Goal: Task Accomplishment & Management: Use online tool/utility

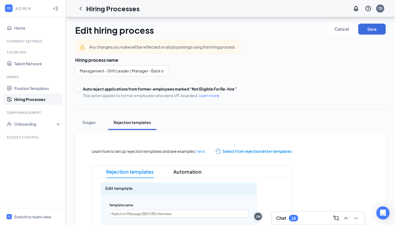
scroll to position [43, 0]
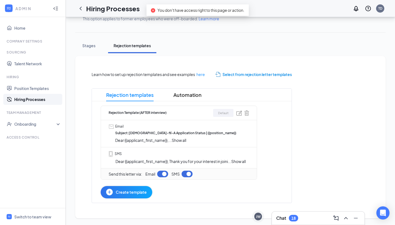
scroll to position [76, 0]
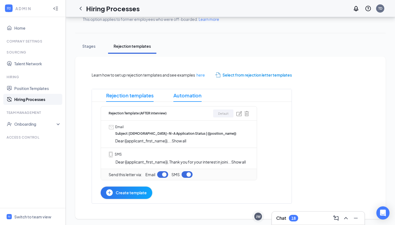
click at [189, 96] on span "Automation" at bounding box center [187, 95] width 28 height 13
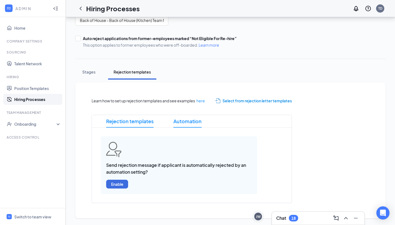
scroll to position [50, 0]
click at [136, 117] on span "Rejection templates" at bounding box center [129, 121] width 47 height 13
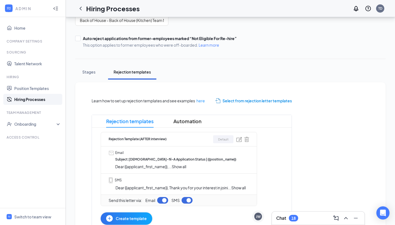
click at [241, 99] on span "Select from rejection letter templates" at bounding box center [256, 101] width 69 height 6
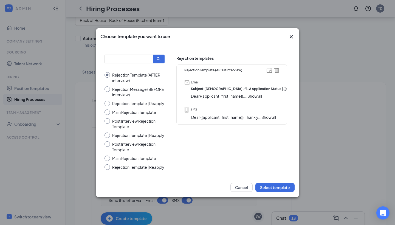
click at [107, 90] on div at bounding box center [107, 88] width 5 height 5
click at [107, 89] on input "Rejection Message (BEFORE interview)" at bounding box center [135, 91] width 60 height 11
radio input "true"
radio input "false"
click at [273, 97] on span "Show all" at bounding box center [270, 96] width 15 height 5
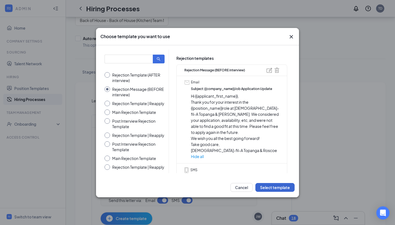
click at [273, 187] on button "Select template" at bounding box center [274, 187] width 39 height 9
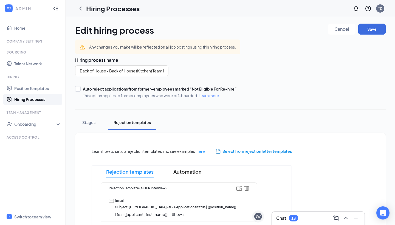
scroll to position [0, 0]
click at [82, 10] on icon "ChevronLeft" at bounding box center [80, 8] width 7 height 7
